Goal: Task Accomplishment & Management: Use online tool/utility

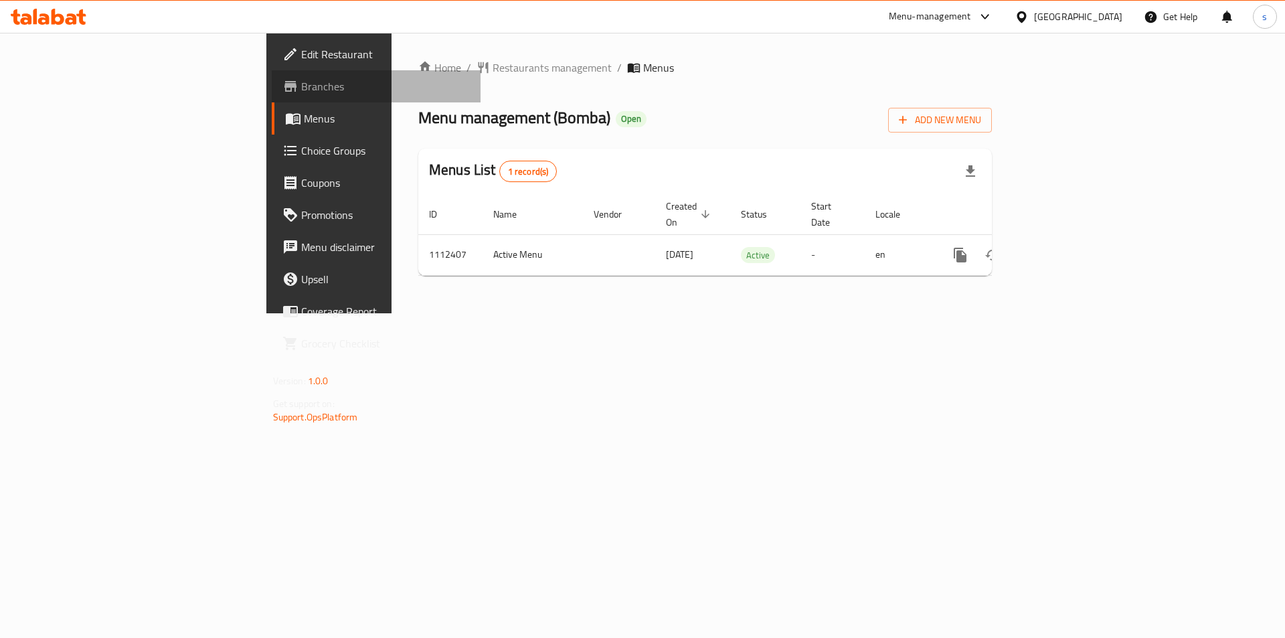
click at [301, 82] on span "Branches" at bounding box center [385, 86] width 169 height 16
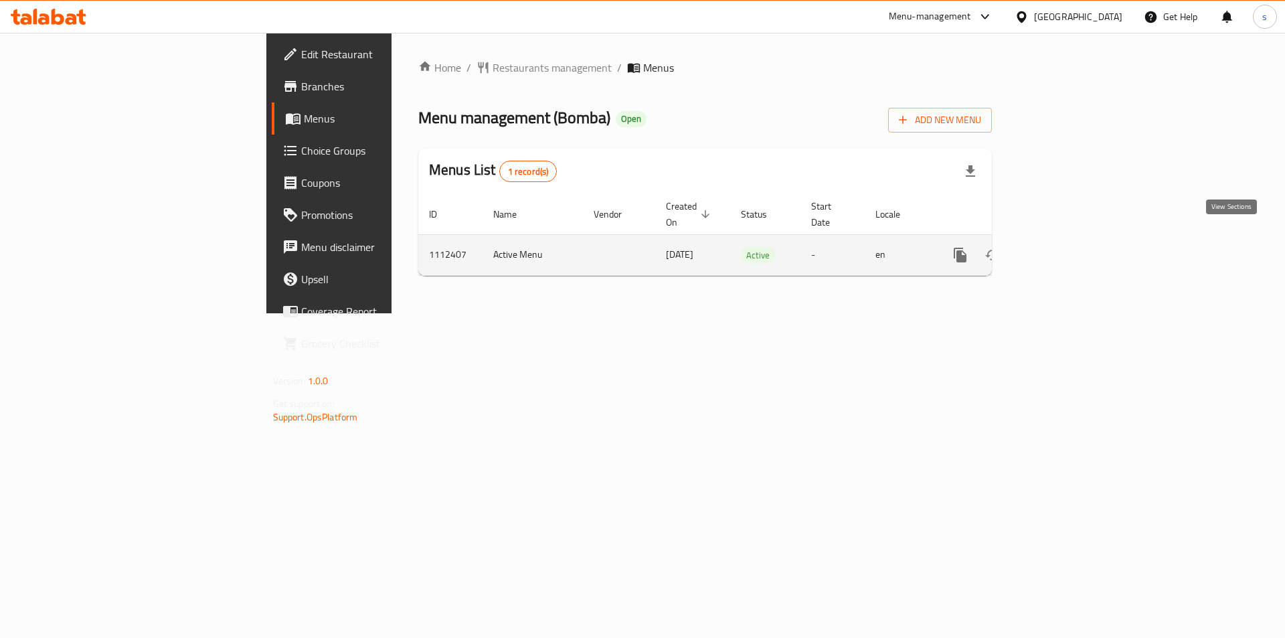
click at [1065, 247] on icon "enhanced table" at bounding box center [1057, 255] width 16 height 16
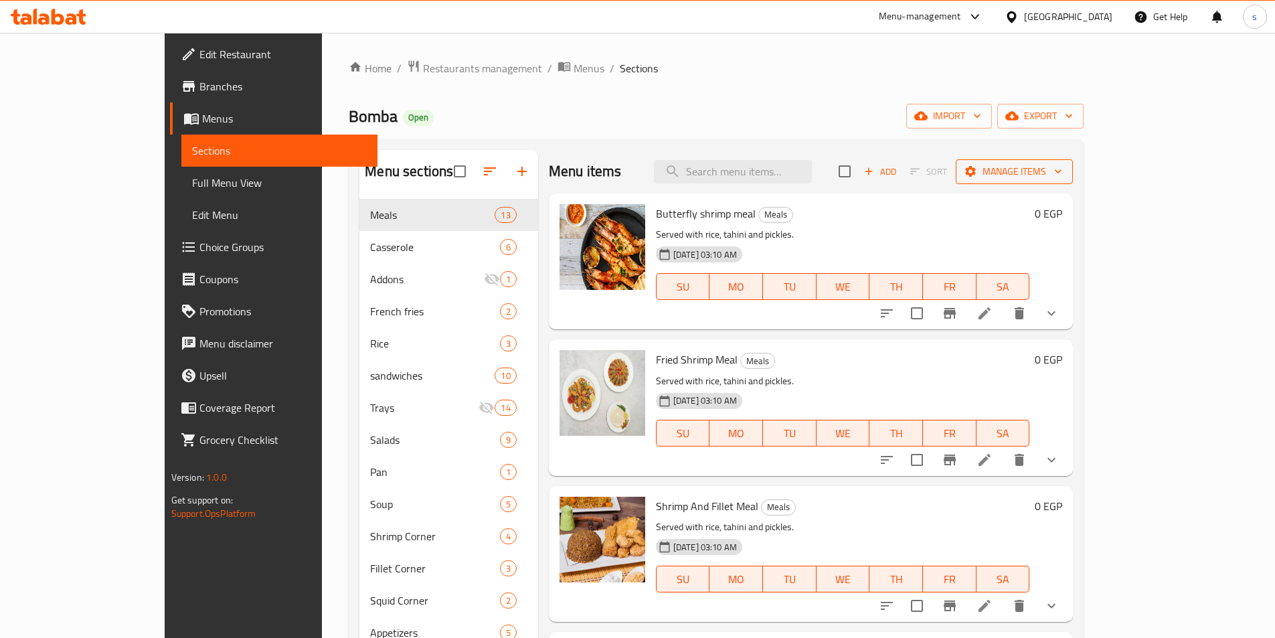
click at [1062, 167] on span "Manage items" at bounding box center [1014, 171] width 96 height 17
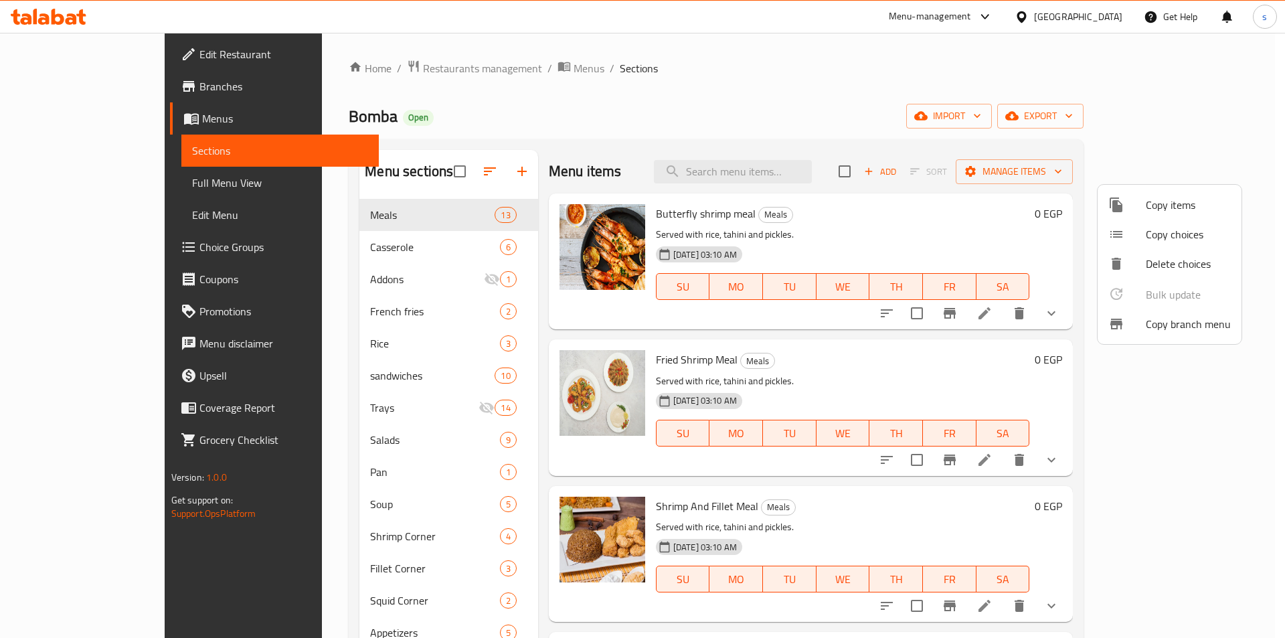
click at [1173, 322] on span "Copy branch menu" at bounding box center [1188, 324] width 85 height 16
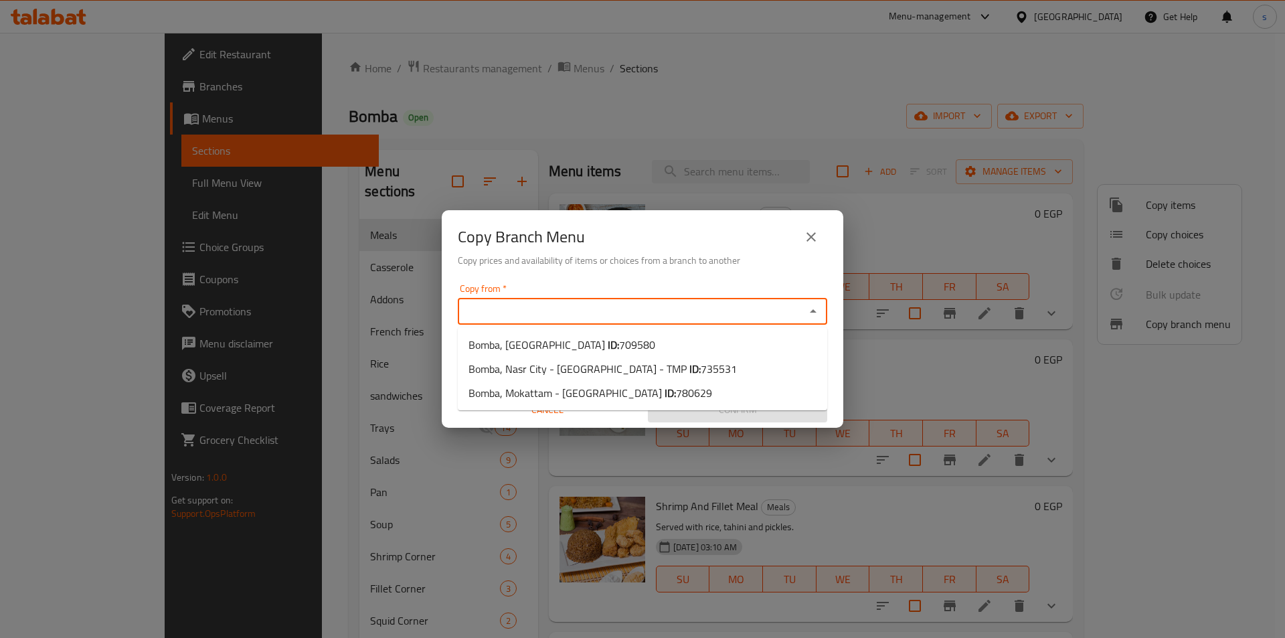
click at [513, 310] on input "Copy from   *" at bounding box center [631, 311] width 339 height 19
paste input "735531"
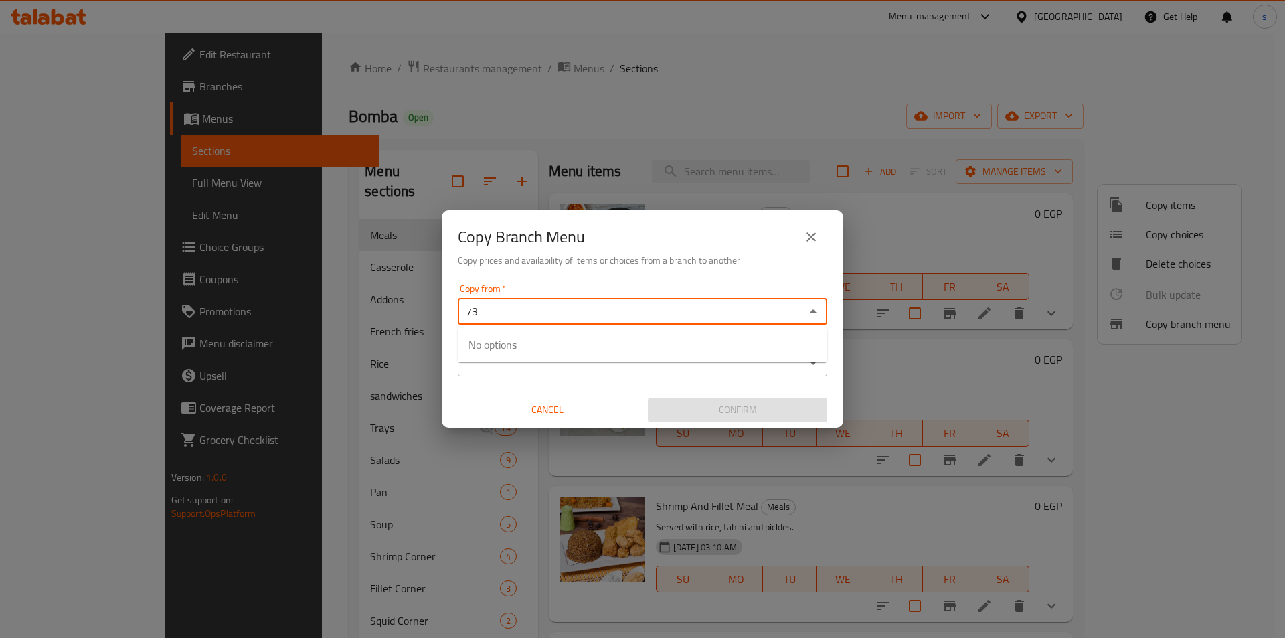
type input "7"
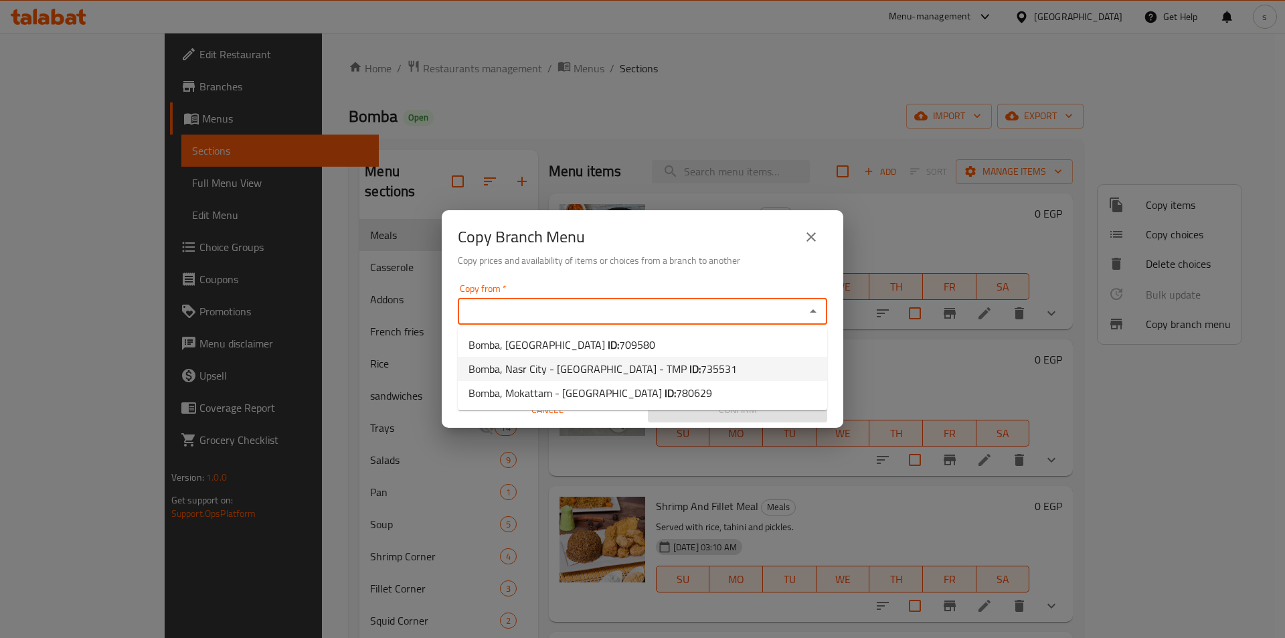
click at [701, 363] on span "735531" at bounding box center [719, 369] width 36 height 20
type input "Bomba, Nasr City - [GEOGRAPHIC_DATA] - TMP"
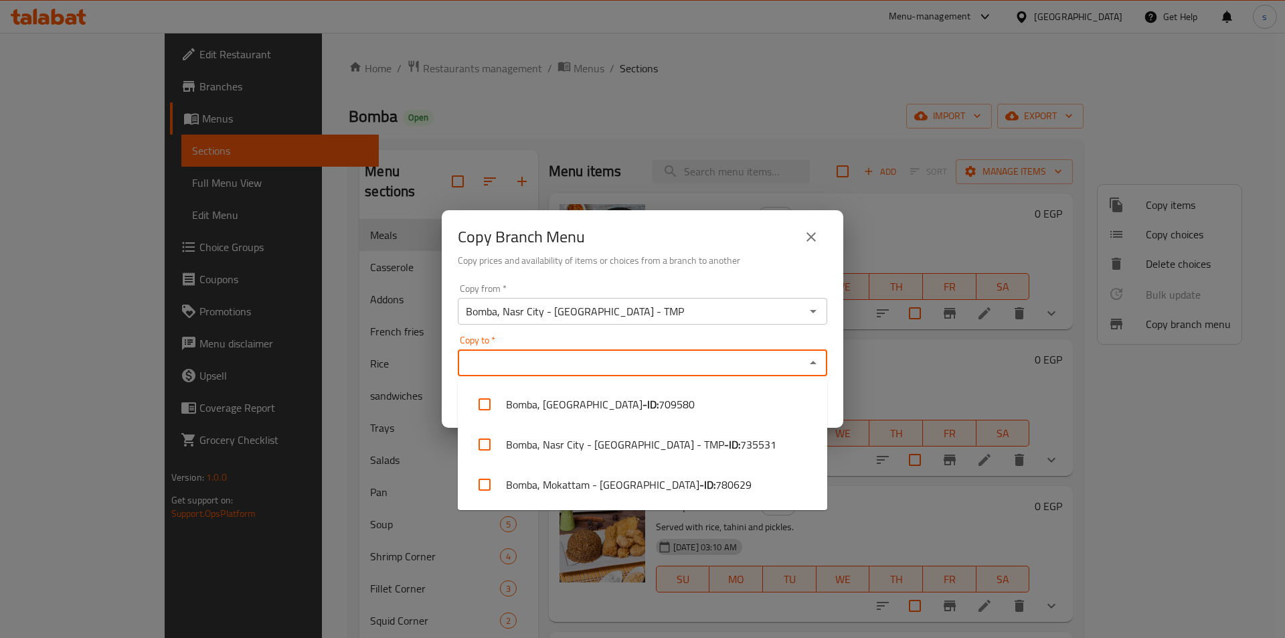
click at [643, 367] on input "Copy to   *" at bounding box center [631, 362] width 339 height 19
click at [728, 484] on span "780629" at bounding box center [733, 485] width 36 height 16
checkbox input "true"
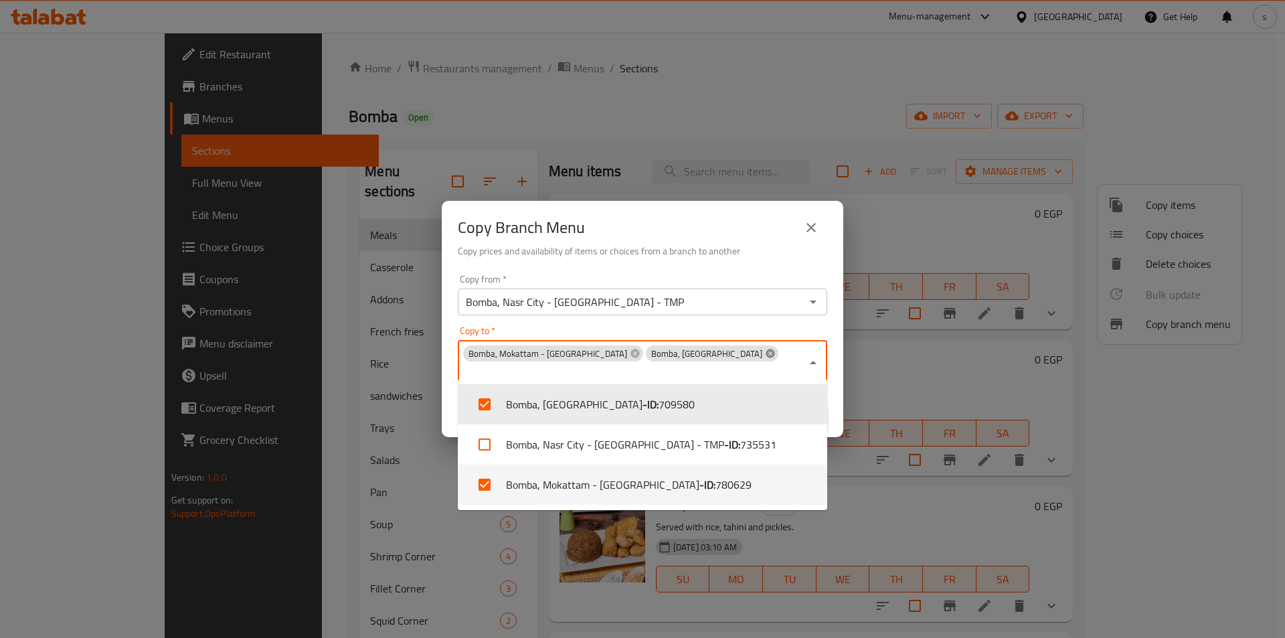
click at [765, 359] on icon at bounding box center [770, 353] width 11 height 11
checkbox input "false"
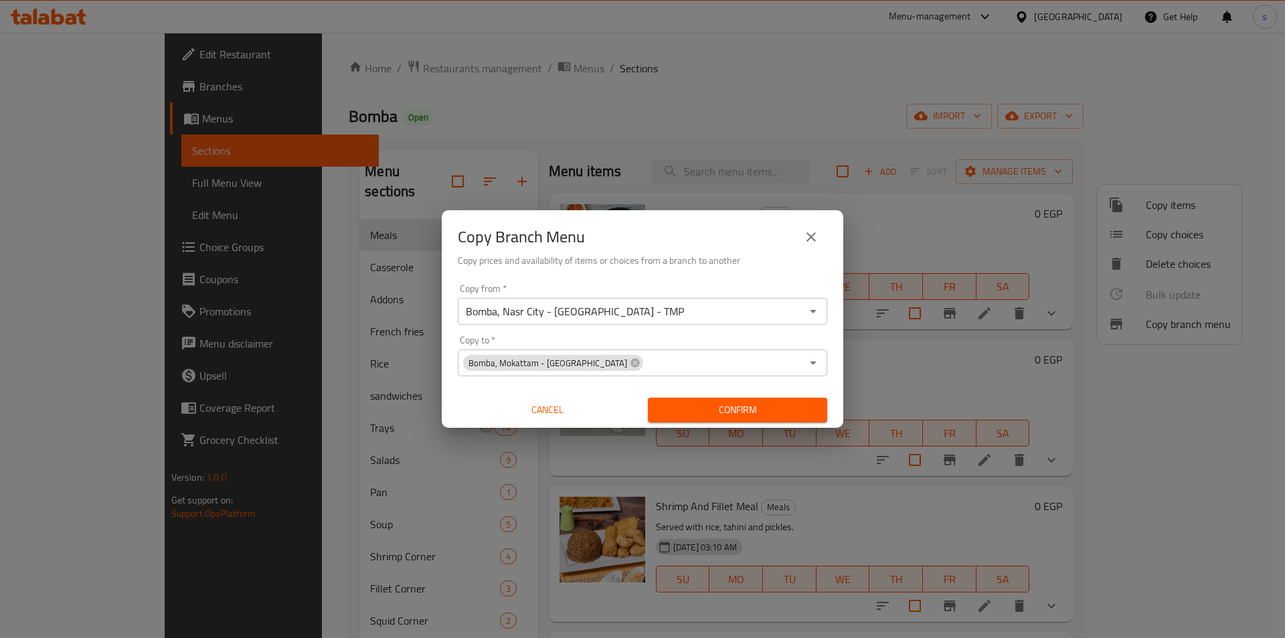
click at [717, 259] on h6 "Copy prices and availability of items or choices from a branch to another" at bounding box center [642, 260] width 369 height 15
click at [730, 406] on span "Confirm" at bounding box center [738, 410] width 158 height 17
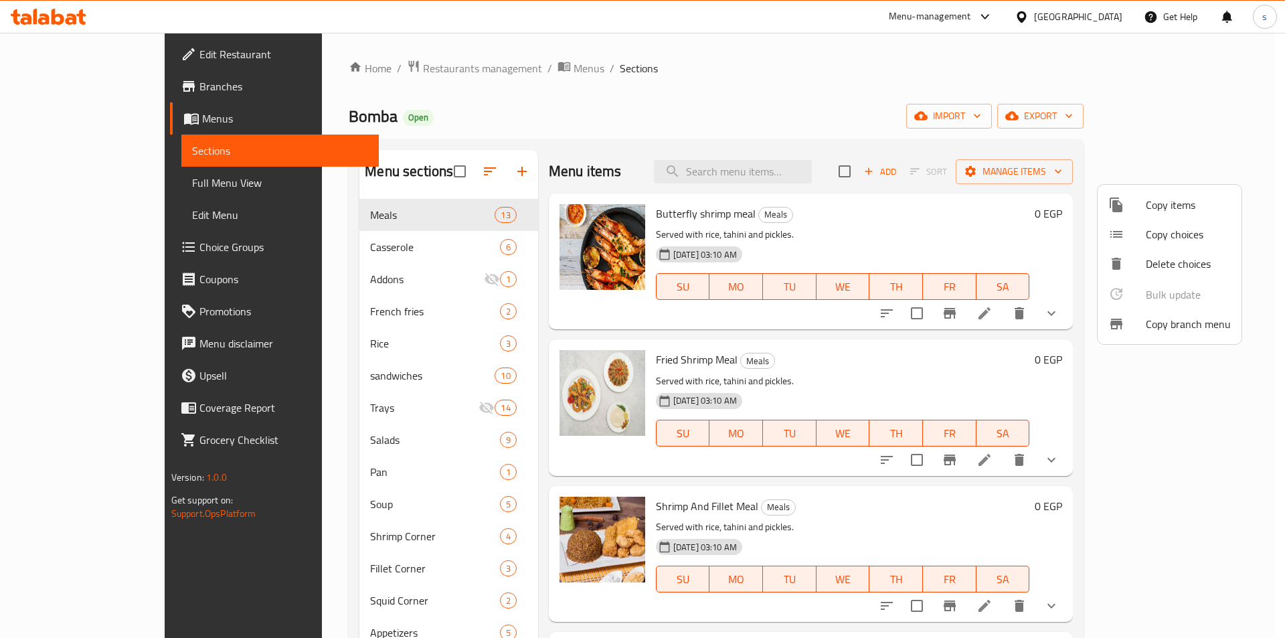
click at [95, 88] on div at bounding box center [642, 319] width 1285 height 638
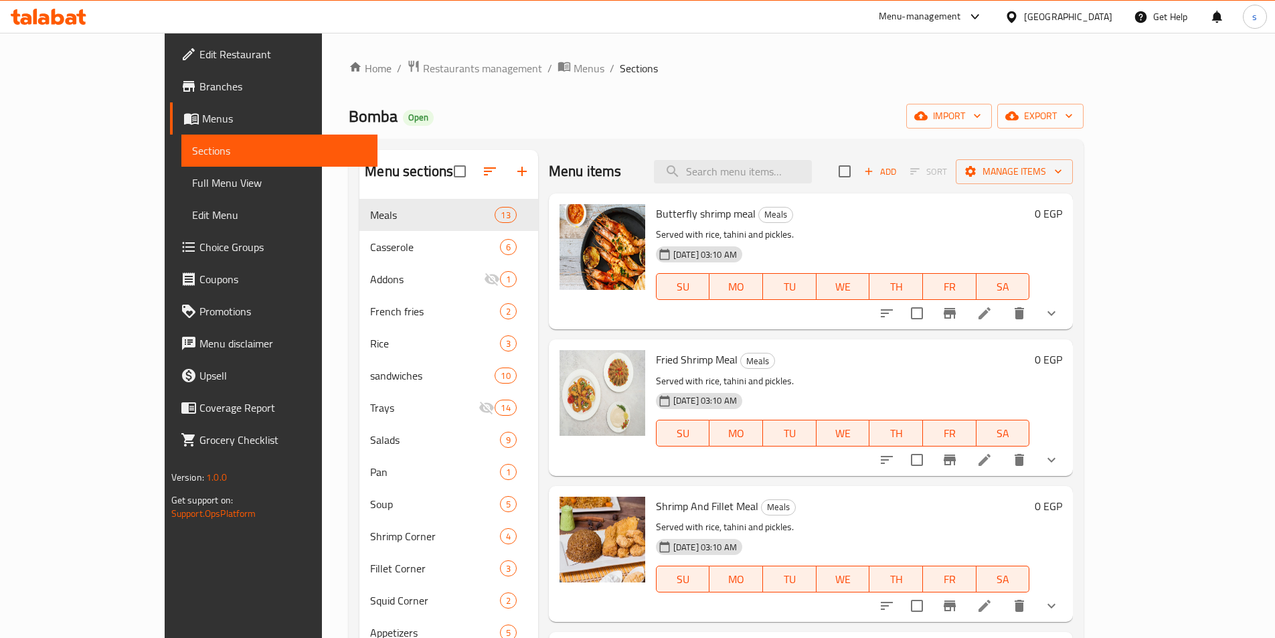
click at [199, 81] on span "Branches" at bounding box center [282, 86] width 167 height 16
